Goal: Information Seeking & Learning: Learn about a topic

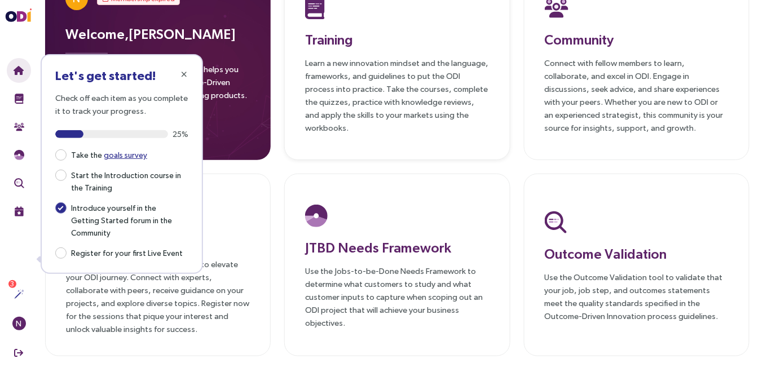
scroll to position [69, 0]
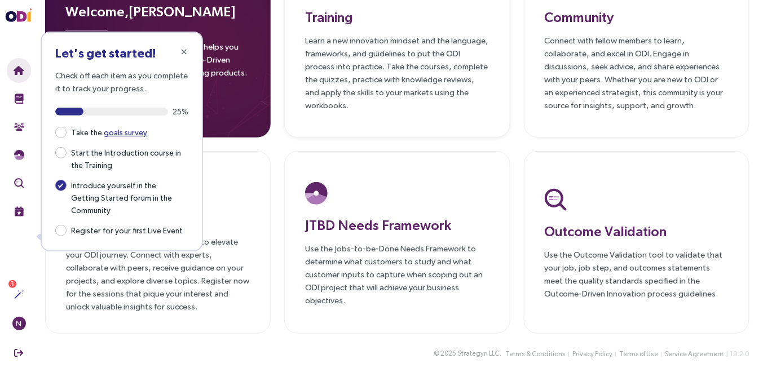
click at [382, 105] on p "Learn a new innovation mindset and the language, frameworks, and guidelines to …" at bounding box center [397, 73] width 184 height 78
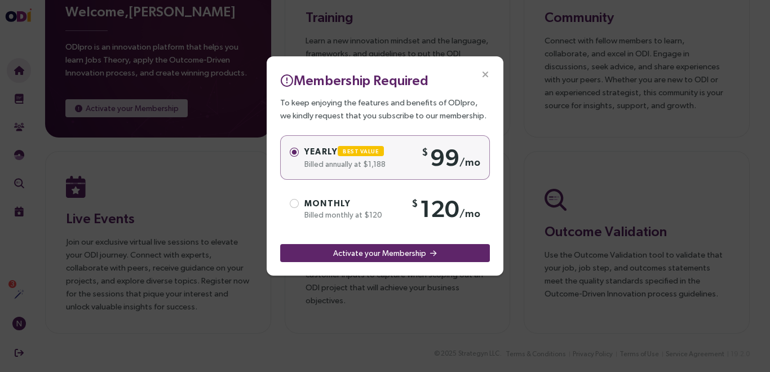
click at [483, 74] on icon "Close" at bounding box center [485, 75] width 10 height 10
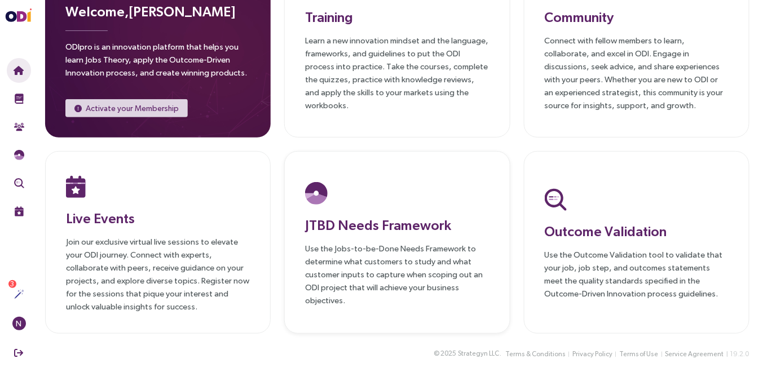
click at [412, 223] on h3 "JTBD Needs Framework" at bounding box center [397, 225] width 184 height 20
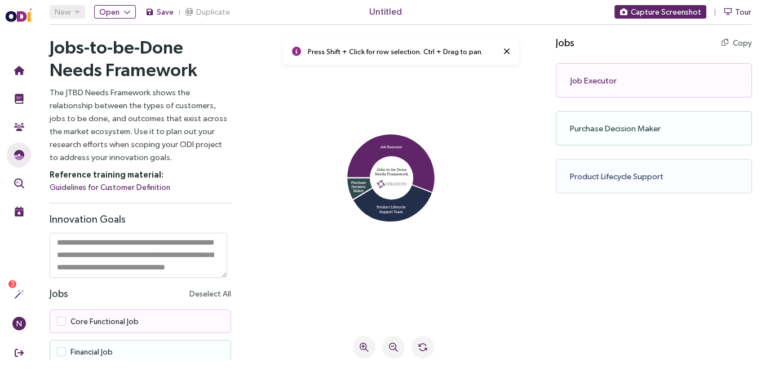
scroll to position [10, 0]
click at [597, 81] on div "Job Executor Copy Copy as text" at bounding box center [654, 80] width 196 height 34
click at [598, 130] on div "Purchase Decision Maker Copy Copy as text" at bounding box center [654, 128] width 196 height 34
click at [585, 177] on div "Product Lifecycle Support Copy Copy as text" at bounding box center [654, 176] width 196 height 34
click at [362, 148] on icon at bounding box center [390, 164] width 87 height 58
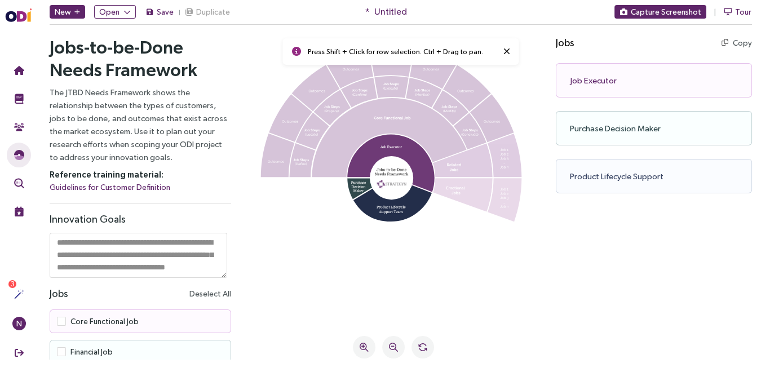
click at [384, 148] on icon at bounding box center [390, 164] width 87 height 58
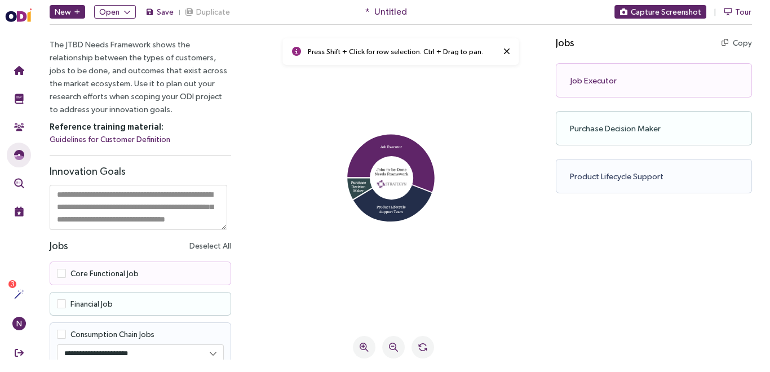
scroll to position [56, 0]
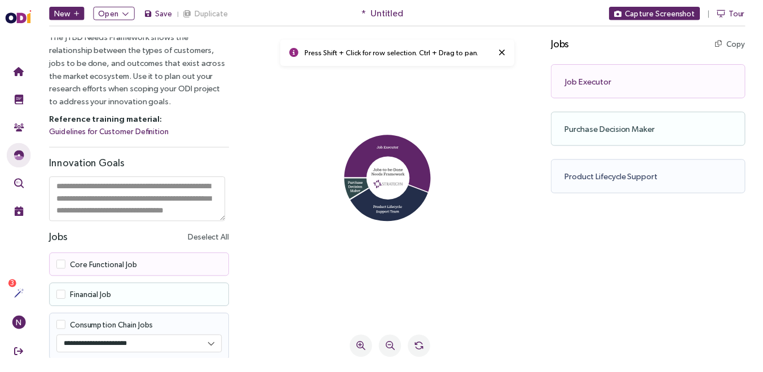
scroll to position [69, 0]
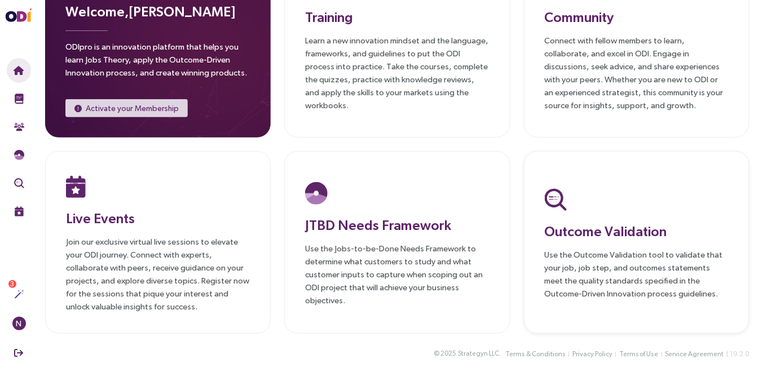
click at [602, 227] on h3 "Outcome Validation" at bounding box center [637, 231] width 184 height 20
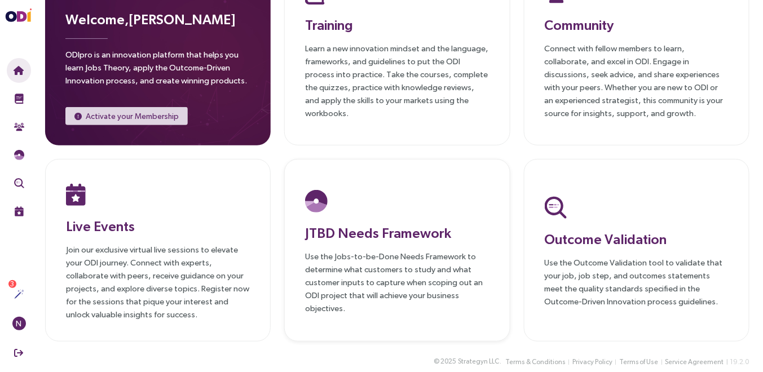
scroll to position [69, 0]
